Goal: Information Seeking & Learning: Learn about a topic

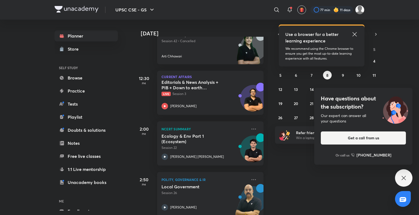
scroll to position [108, 0]
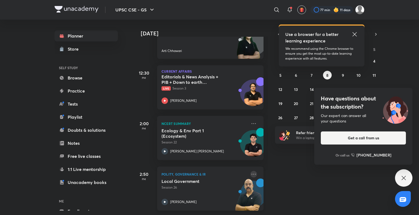
click at [250, 171] on icon at bounding box center [253, 174] width 7 height 7
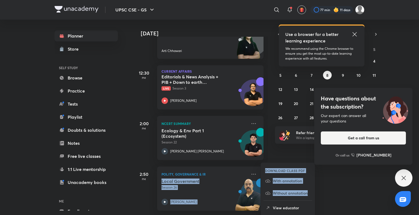
drag, startPoint x: 292, startPoint y: 199, endPoint x: 271, endPoint y: 161, distance: 43.3
click at [271, 161] on div "[DATE] [DATE] Good afternoon, [PERSON_NAME] You have 4 events [DATE] Give us yo…" at bounding box center [248, 118] width 231 height 196
click at [347, 186] on div "[DATE] Good afternoon, [PERSON_NAME] You have 4 events [DATE] Give us your feed…" at bounding box center [275, 118] width 285 height 196
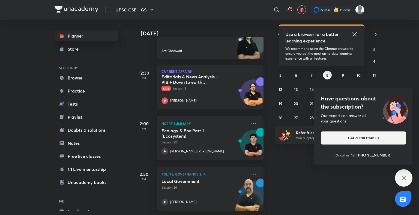
click at [88, 33] on link "Planner" at bounding box center [86, 36] width 63 height 11
click at [353, 34] on icon at bounding box center [354, 34] width 7 height 7
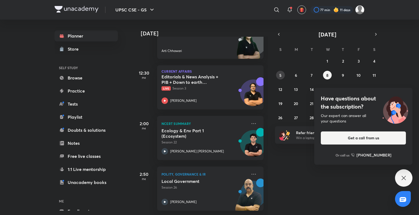
click at [277, 72] on div "28 29 30 1 2 3 4 5 6 7 8 9 10 11 12 13 14 15 16 17 18 19 20 21 22 23 24 25 26 2…" at bounding box center [327, 89] width 105 height 65
drag, startPoint x: 279, startPoint y: 77, endPoint x: 282, endPoint y: 75, distance: 4.2
click at [280, 76] on button "5" at bounding box center [280, 75] width 9 height 9
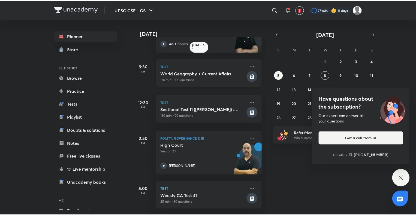
scroll to position [39, 0]
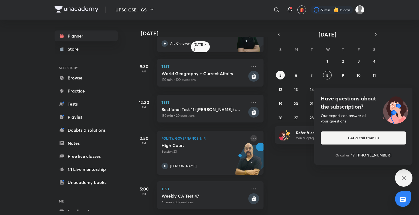
click at [250, 135] on icon at bounding box center [253, 138] width 7 height 7
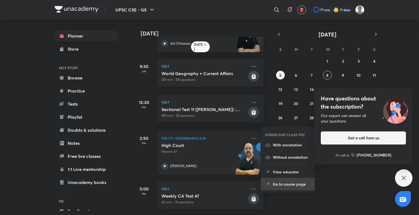
click at [272, 182] on li "Go to course page" at bounding box center [288, 184] width 54 height 12
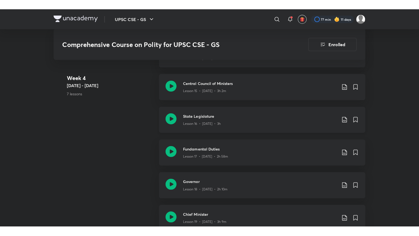
scroll to position [818, 0]
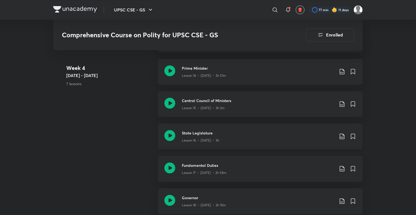
click at [205, 137] on div "Lesson 16 • [DATE] • 3h" at bounding box center [258, 139] width 153 height 7
